Goal: Navigation & Orientation: Find specific page/section

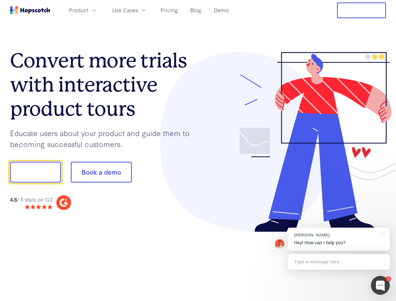
click at [198, 151] on div at bounding box center [292, 142] width 188 height 180
click at [88, 10] on span "Product" at bounding box center [78, 10] width 19 height 8
click at [138, 10] on span "Use Cases" at bounding box center [125, 10] width 26 height 8
click at [362, 10] on button "Free Trial" at bounding box center [361, 11] width 49 height 16
click at [35, 172] on button "Show me!" at bounding box center [35, 172] width 51 height 21
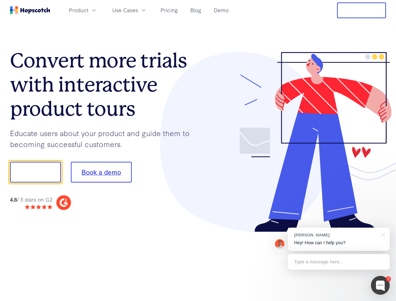
click at [101, 172] on button "Book a demo" at bounding box center [101, 172] width 61 height 21
click at [381, 286] on div at bounding box center [380, 285] width 19 height 19
click at [339, 239] on div "[PERSON_NAME] Hey! How can I help you?" at bounding box center [339, 239] width 102 height 23
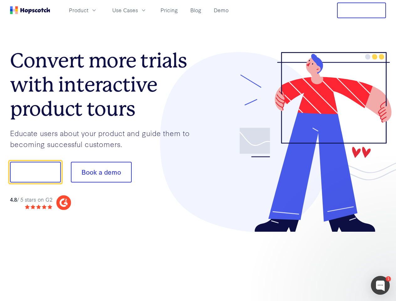
click at [382, 234] on div at bounding box center [331, 171] width 118 height 209
click at [339, 262] on div at bounding box center [331, 213] width 118 height 125
